Goal: Obtain resource: Obtain resource

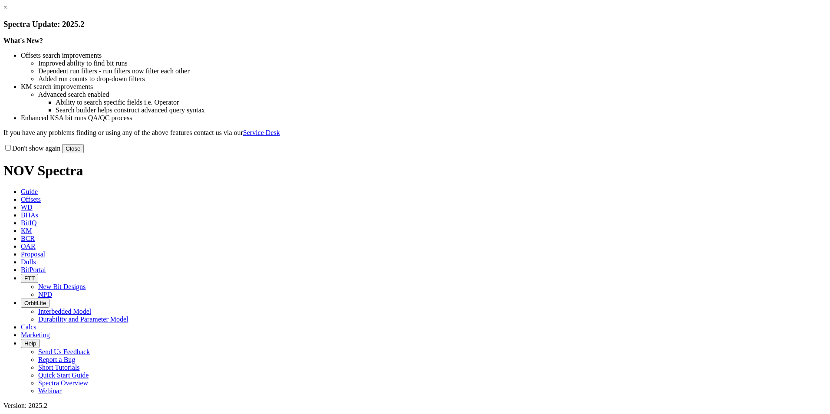
click at [84, 153] on button "Close" at bounding box center [73, 148] width 22 height 9
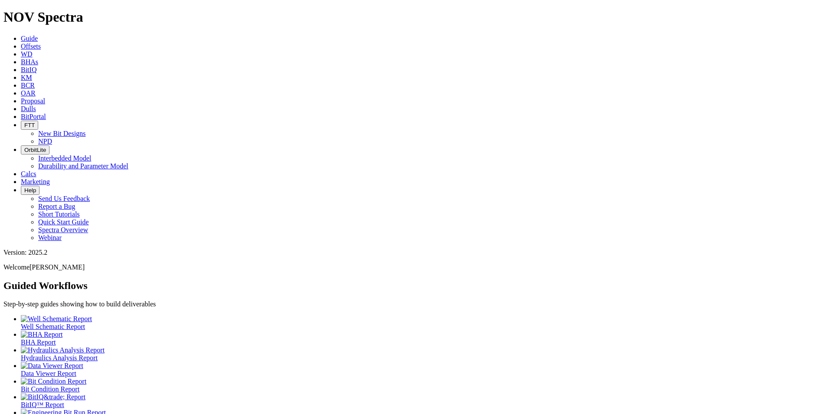
click at [41, 43] on span "Offsets" at bounding box center [31, 46] width 20 height 7
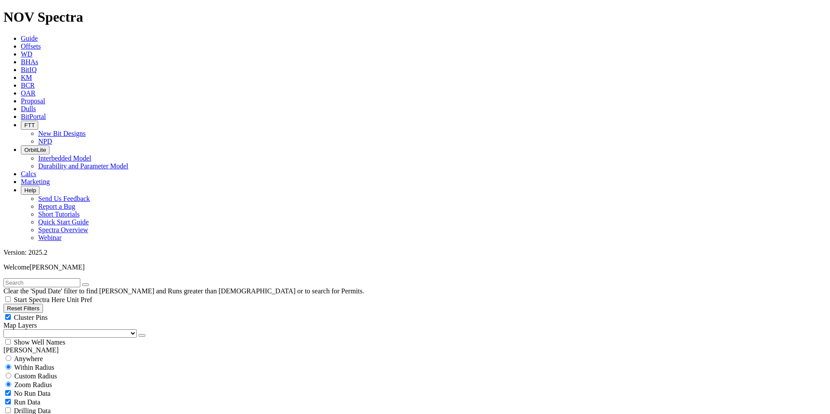
click at [80, 278] on input "text" at bounding box center [41, 282] width 77 height 9
type input "typhoon"
click at [91, 284] on button "submit" at bounding box center [94, 285] width 7 height 3
